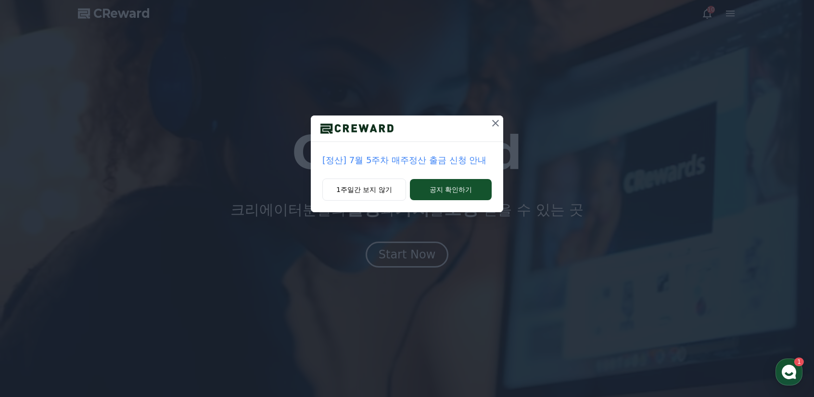
click at [495, 118] on icon at bounding box center [496, 123] width 12 height 12
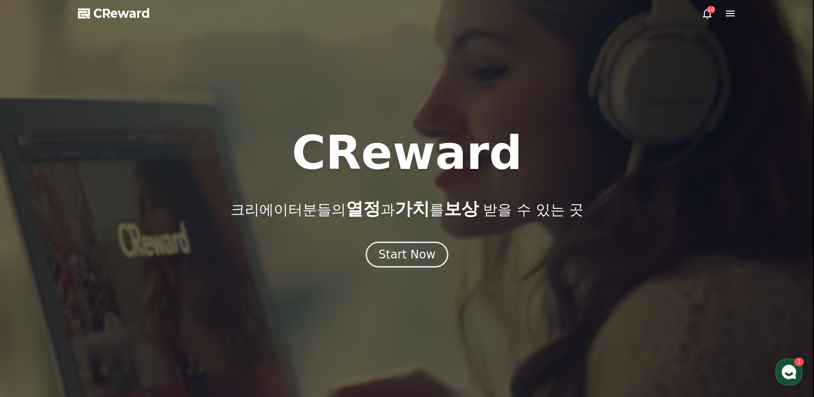
click at [728, 12] on icon at bounding box center [731, 14] width 12 height 12
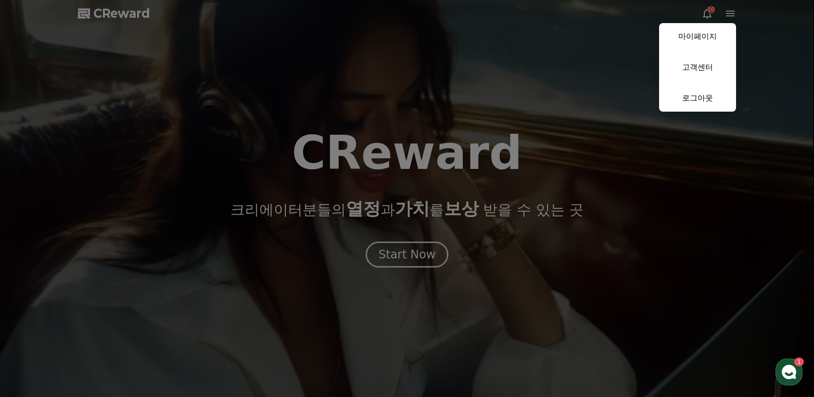
click at [557, 69] on button "close" at bounding box center [407, 198] width 814 height 397
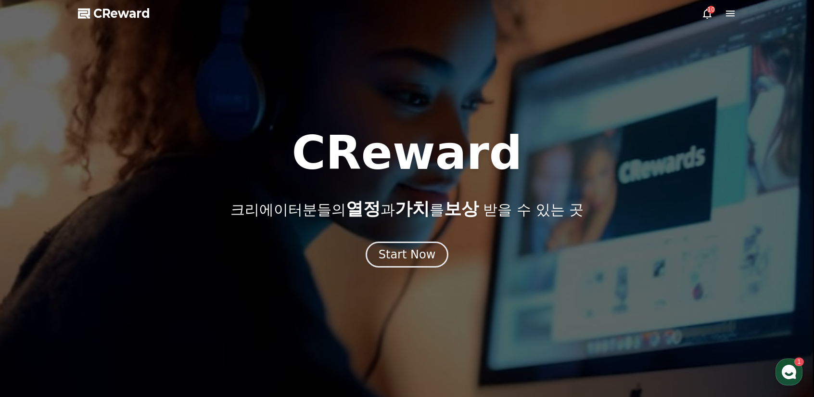
click at [113, 8] on span "CReward" at bounding box center [121, 13] width 57 height 15
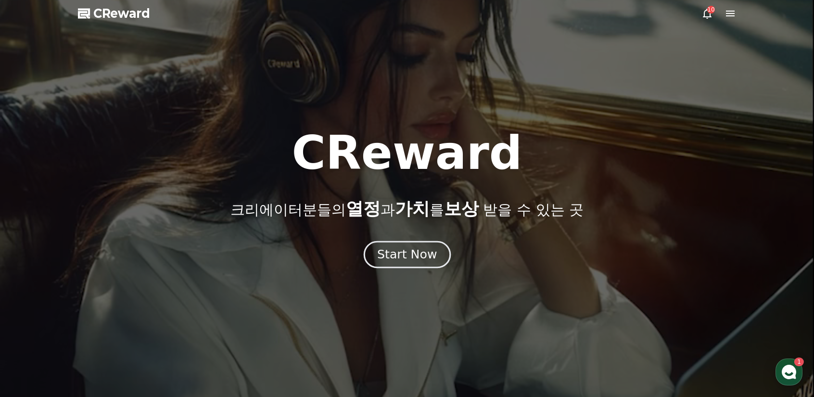
click at [396, 254] on div "Start Now" at bounding box center [407, 254] width 60 height 16
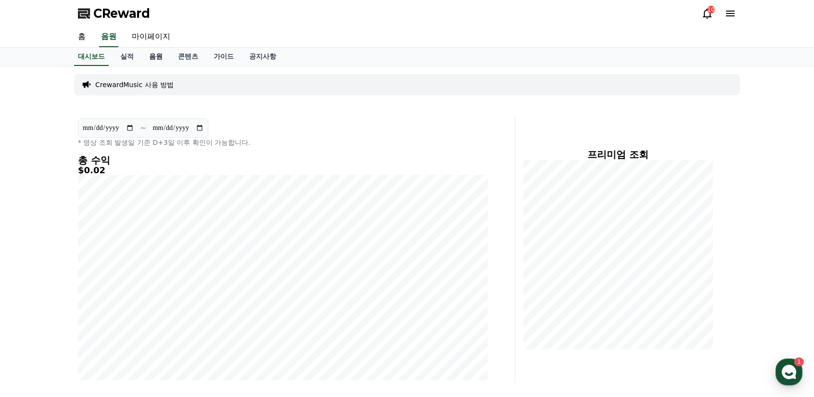
click at [155, 56] on link "음원" at bounding box center [155, 57] width 29 height 18
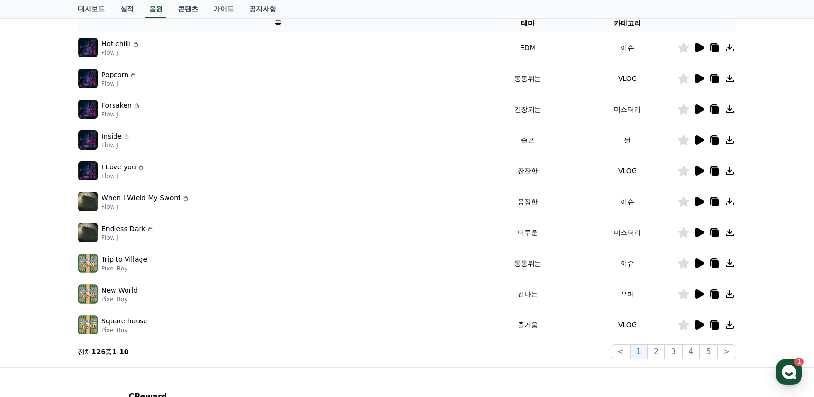
scroll to position [192, 0]
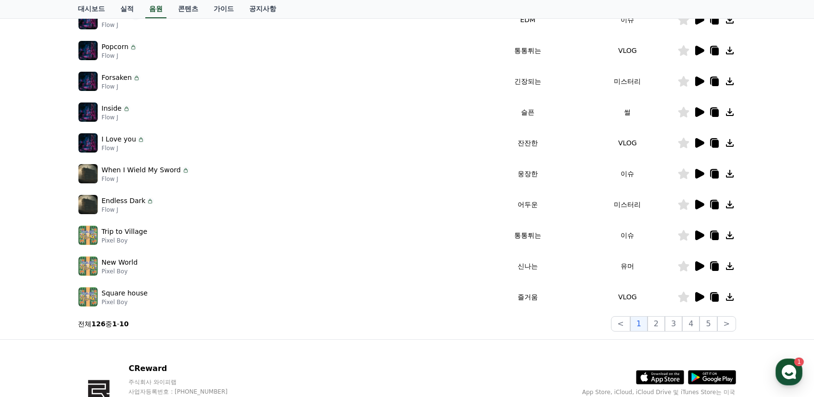
click at [698, 234] on icon at bounding box center [699, 235] width 9 height 10
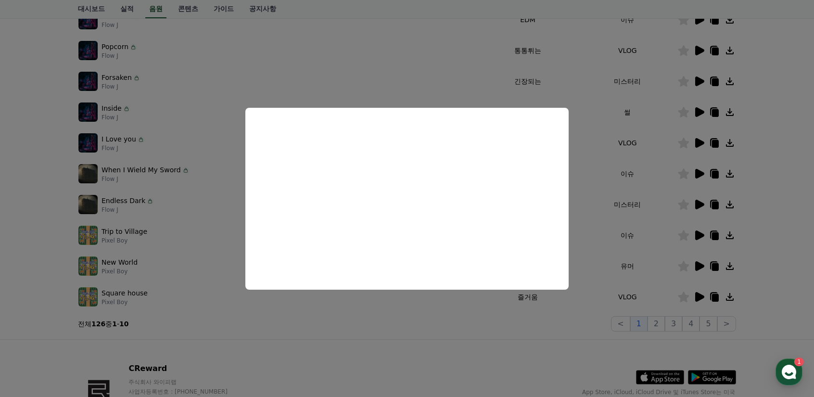
click at [387, 49] on button "close modal" at bounding box center [407, 198] width 814 height 397
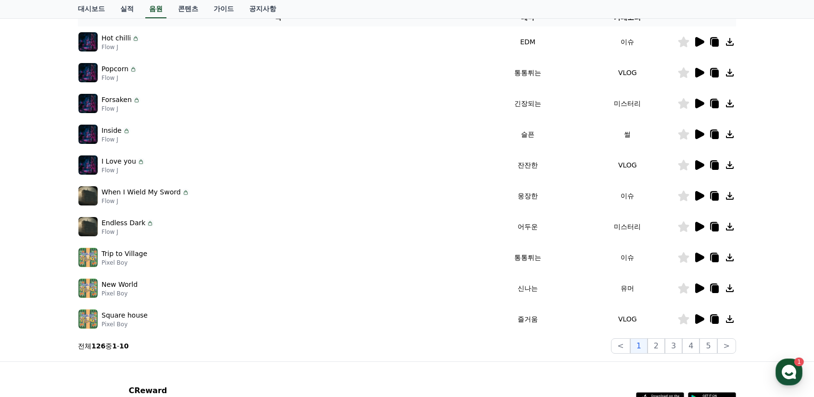
scroll to position [0, 0]
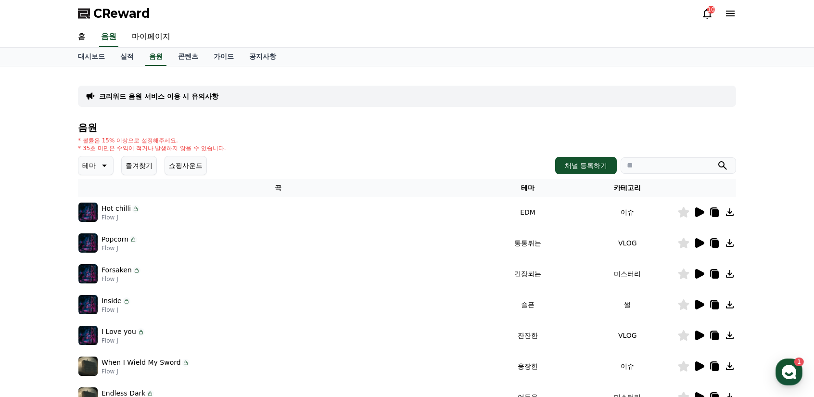
click at [643, 162] on input "search" at bounding box center [678, 165] width 115 height 16
type input "*"
click at [717, 160] on button "submit" at bounding box center [723, 166] width 12 height 12
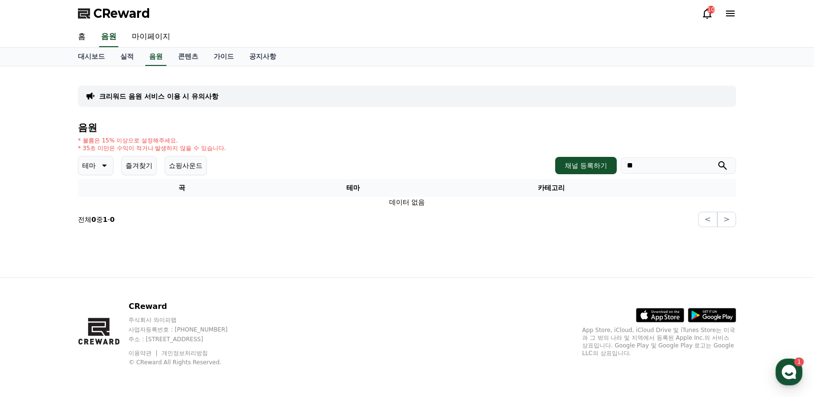
click at [649, 162] on input "**" at bounding box center [678, 165] width 115 height 16
drag, startPoint x: 650, startPoint y: 163, endPoint x: 604, endPoint y: 161, distance: 45.8
click at [604, 161] on div "채널 등록하기 **" at bounding box center [645, 165] width 181 height 17
type input "***"
click at [717, 160] on button "submit" at bounding box center [723, 166] width 12 height 12
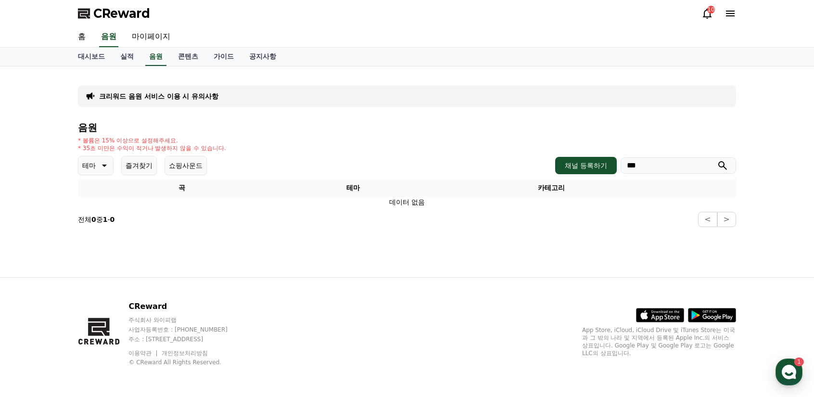
click at [98, 172] on button "테마" at bounding box center [96, 165] width 36 height 19
click at [97, 246] on button "웅장한" at bounding box center [93, 246] width 28 height 21
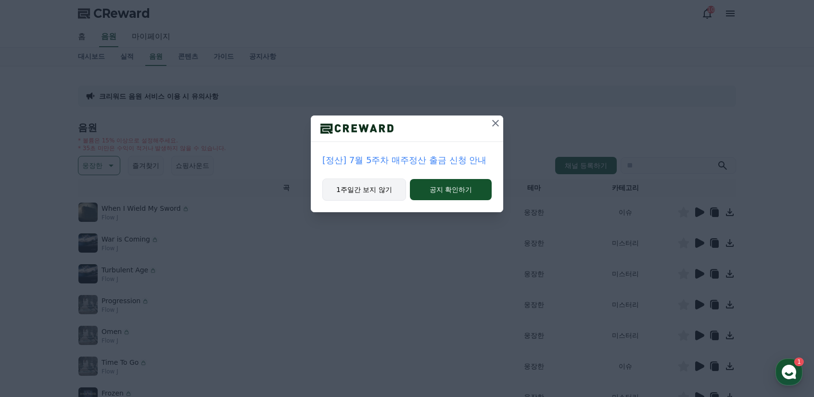
click at [372, 194] on button "1주일간 보지 않기" at bounding box center [364, 190] width 84 height 22
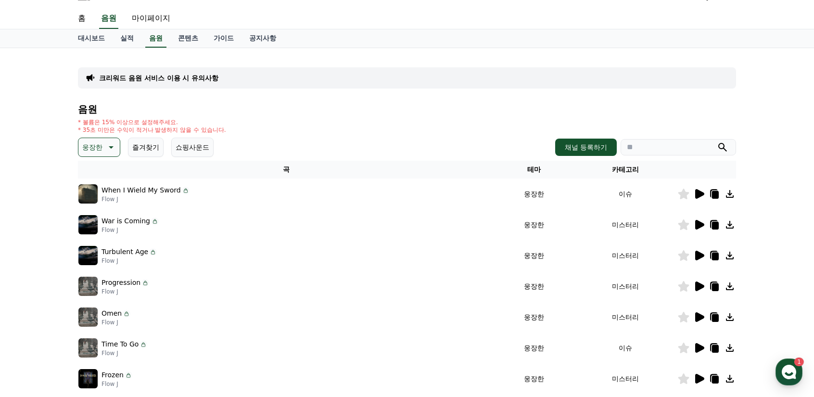
scroll to position [96, 0]
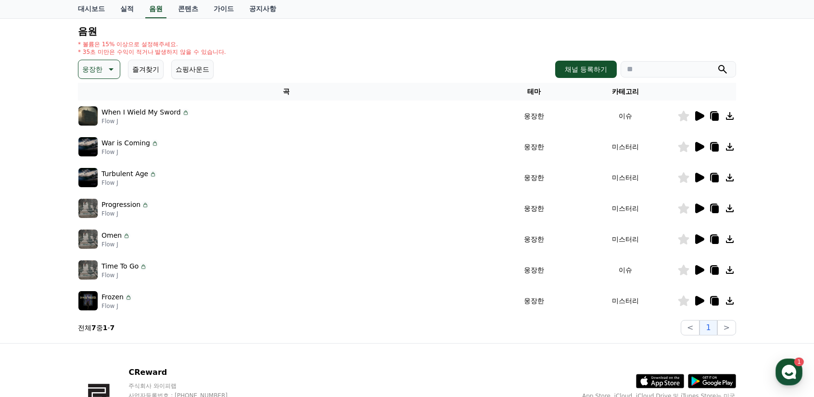
click at [697, 118] on icon at bounding box center [699, 116] width 9 height 10
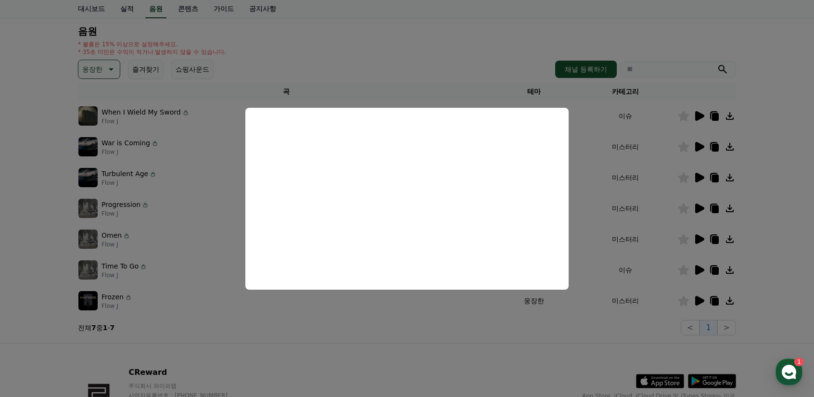
click at [430, 65] on button "close modal" at bounding box center [407, 198] width 814 height 397
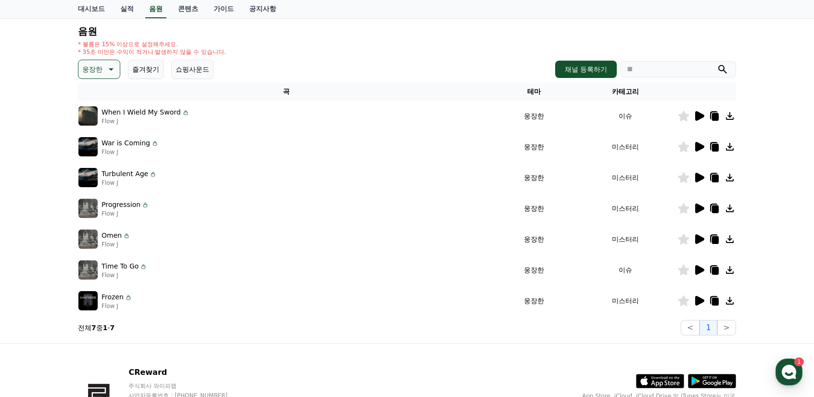
click at [410, 194] on td "Progression Flow J" at bounding box center [286, 208] width 417 height 31
click at [697, 144] on icon at bounding box center [699, 147] width 9 height 10
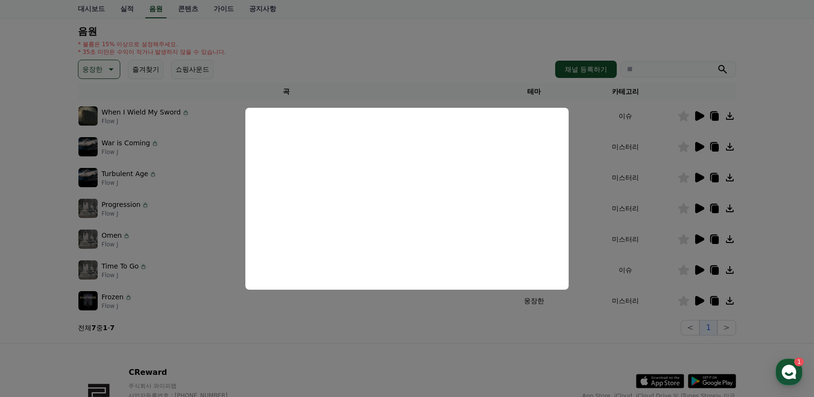
click at [433, 38] on button "close modal" at bounding box center [407, 198] width 814 height 397
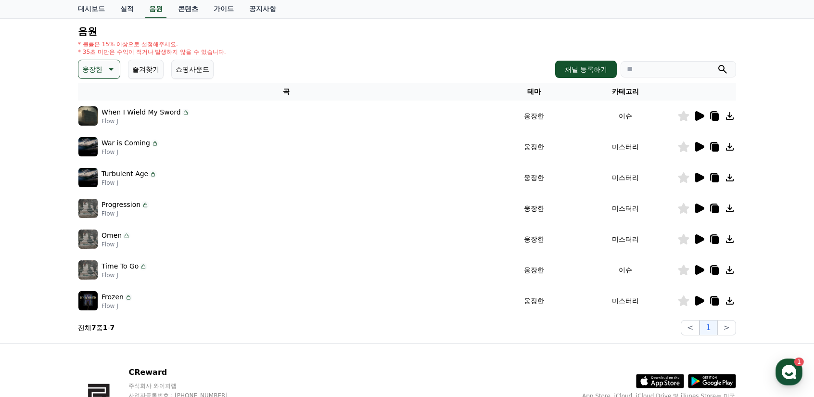
click at [701, 177] on icon at bounding box center [699, 178] width 9 height 10
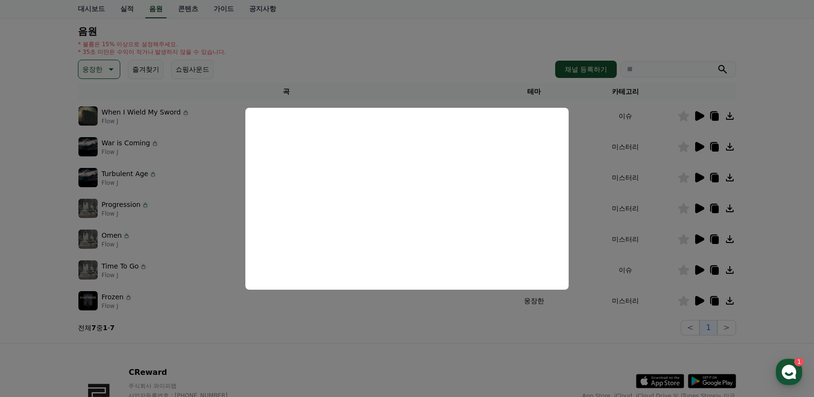
click at [398, 39] on button "close modal" at bounding box center [407, 198] width 814 height 397
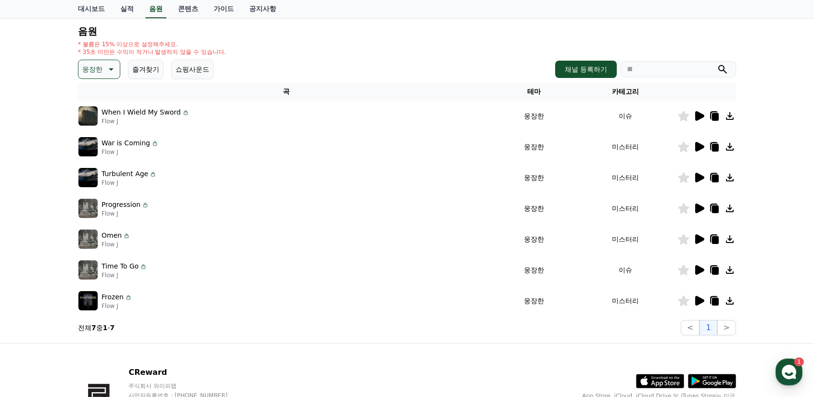
click at [701, 205] on icon at bounding box center [699, 209] width 12 height 12
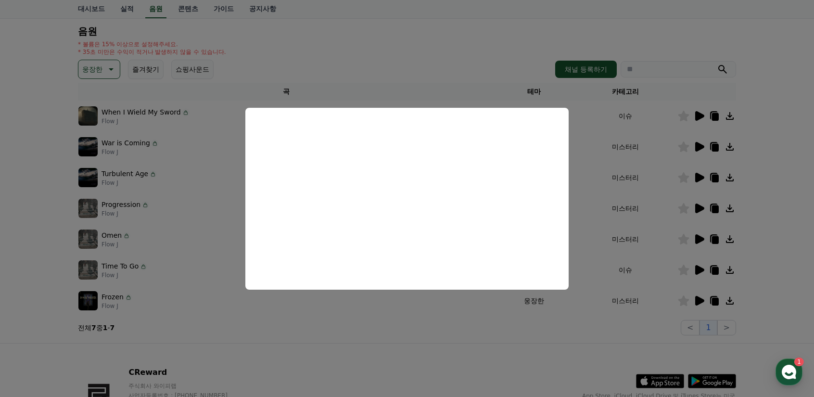
click at [376, 48] on button "close modal" at bounding box center [407, 198] width 814 height 397
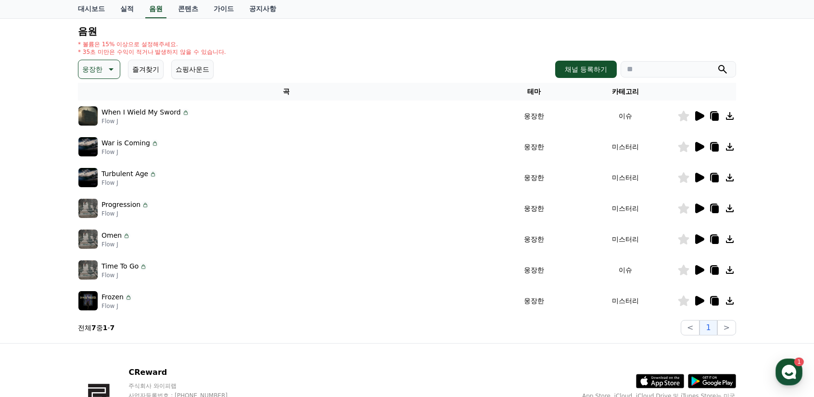
click at [697, 239] on icon at bounding box center [699, 239] width 9 height 10
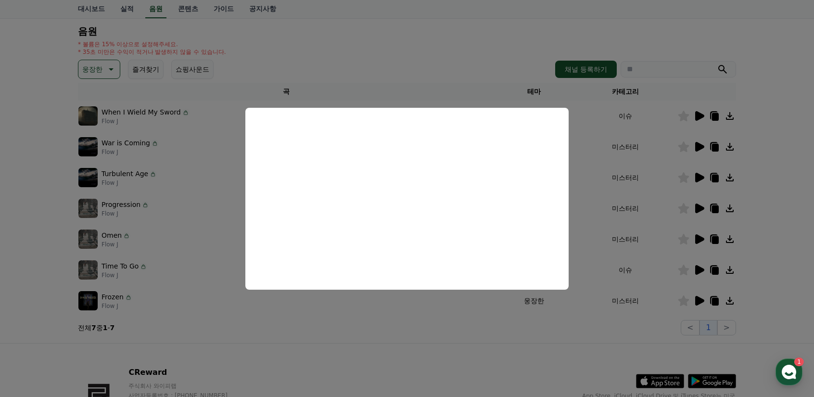
click at [415, 45] on button "close modal" at bounding box center [407, 198] width 814 height 397
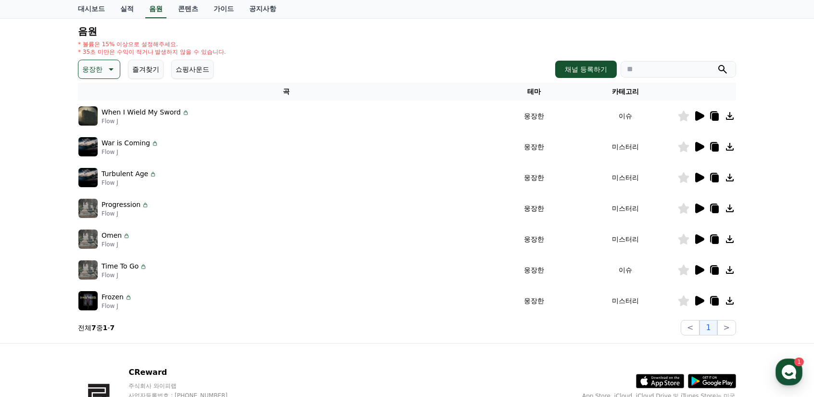
click at [697, 269] on icon at bounding box center [699, 270] width 9 height 10
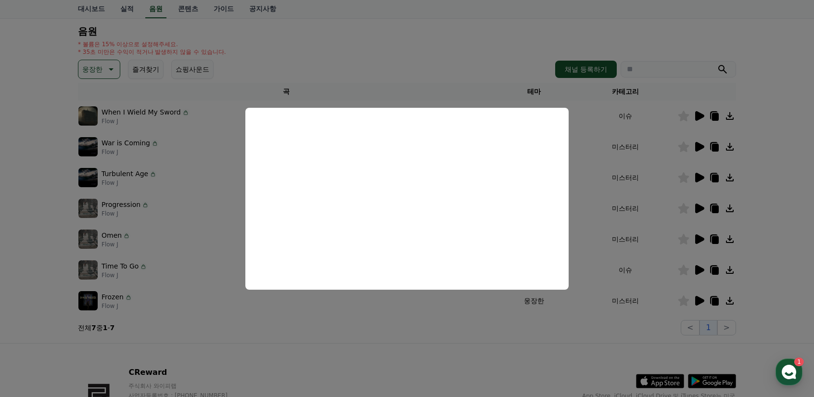
click at [701, 303] on button "close modal" at bounding box center [407, 198] width 814 height 397
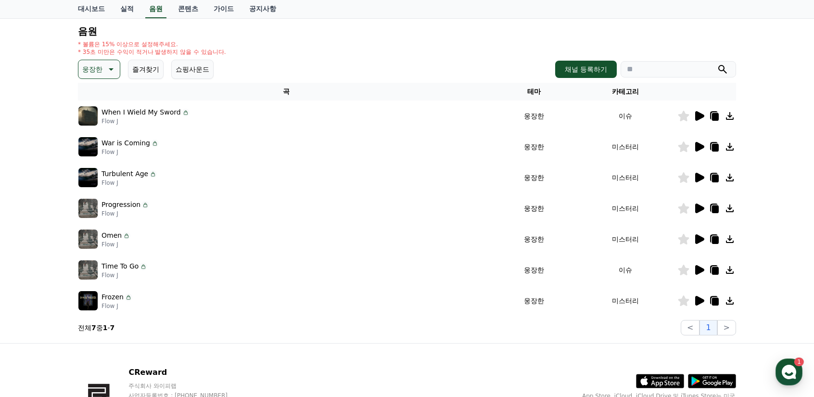
click at [698, 301] on icon at bounding box center [699, 301] width 9 height 10
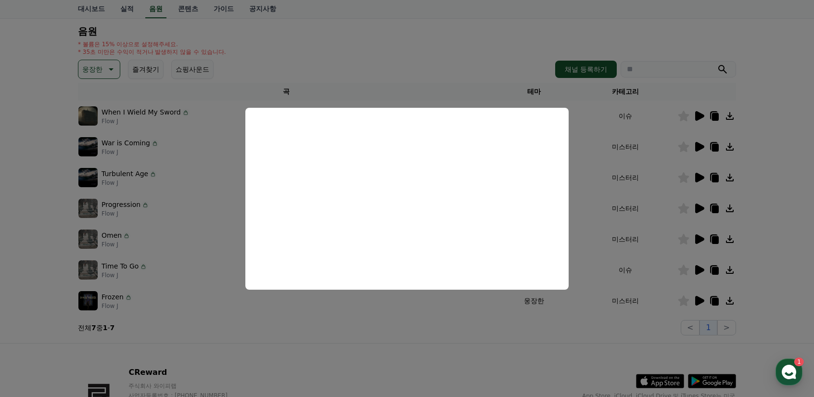
click at [414, 44] on button "close modal" at bounding box center [407, 198] width 814 height 397
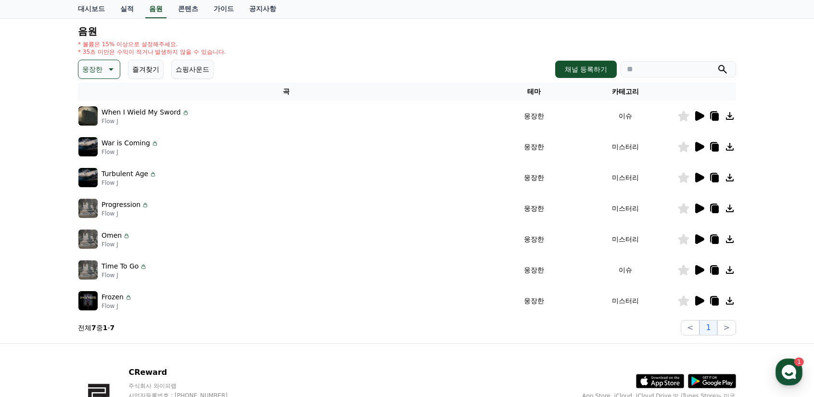
click at [714, 179] on icon at bounding box center [715, 179] width 7 height 8
